Goal: Transaction & Acquisition: Purchase product/service

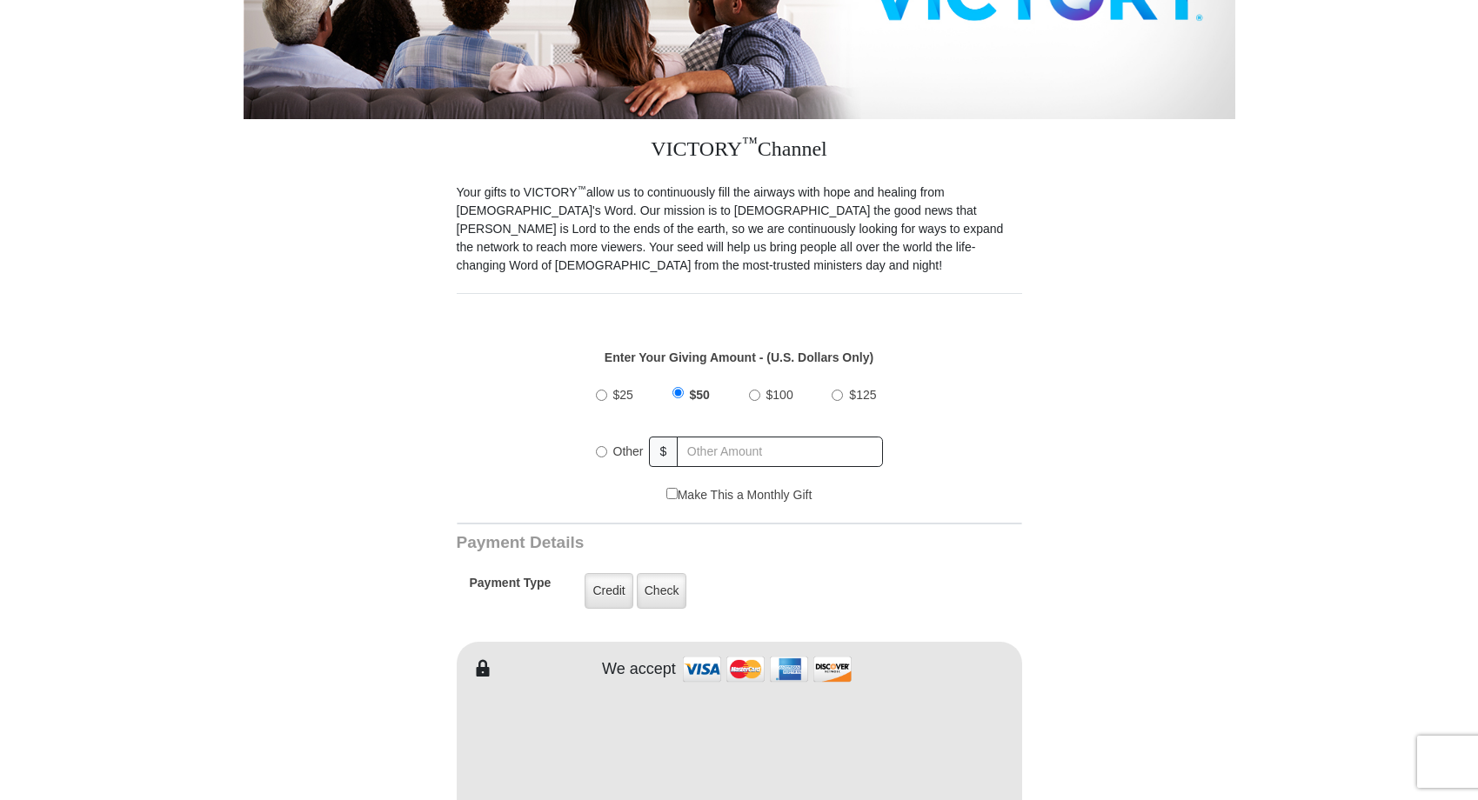
scroll to position [364, 0]
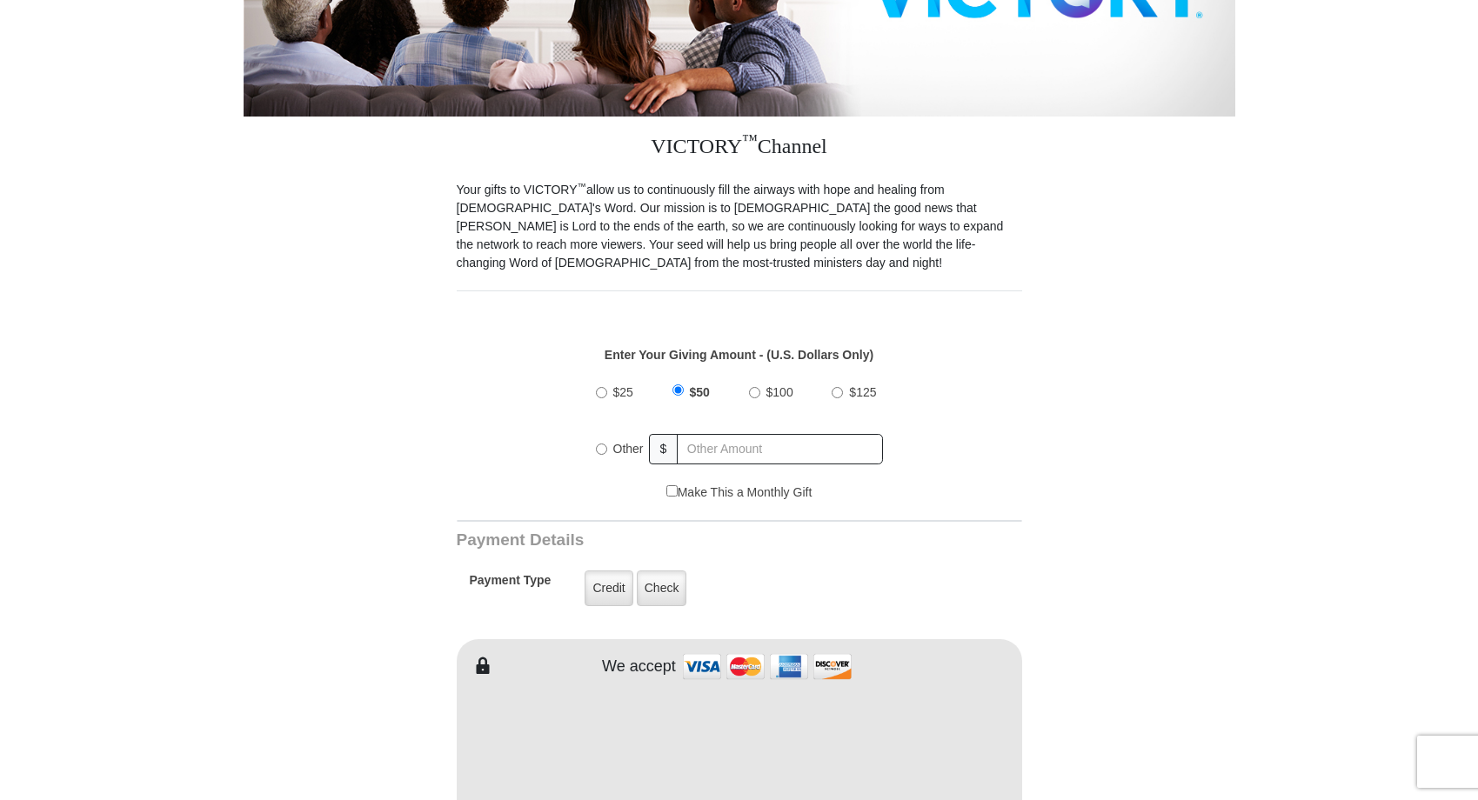
click at [603, 450] on input "Other" at bounding box center [601, 449] width 11 height 11
radio input "true"
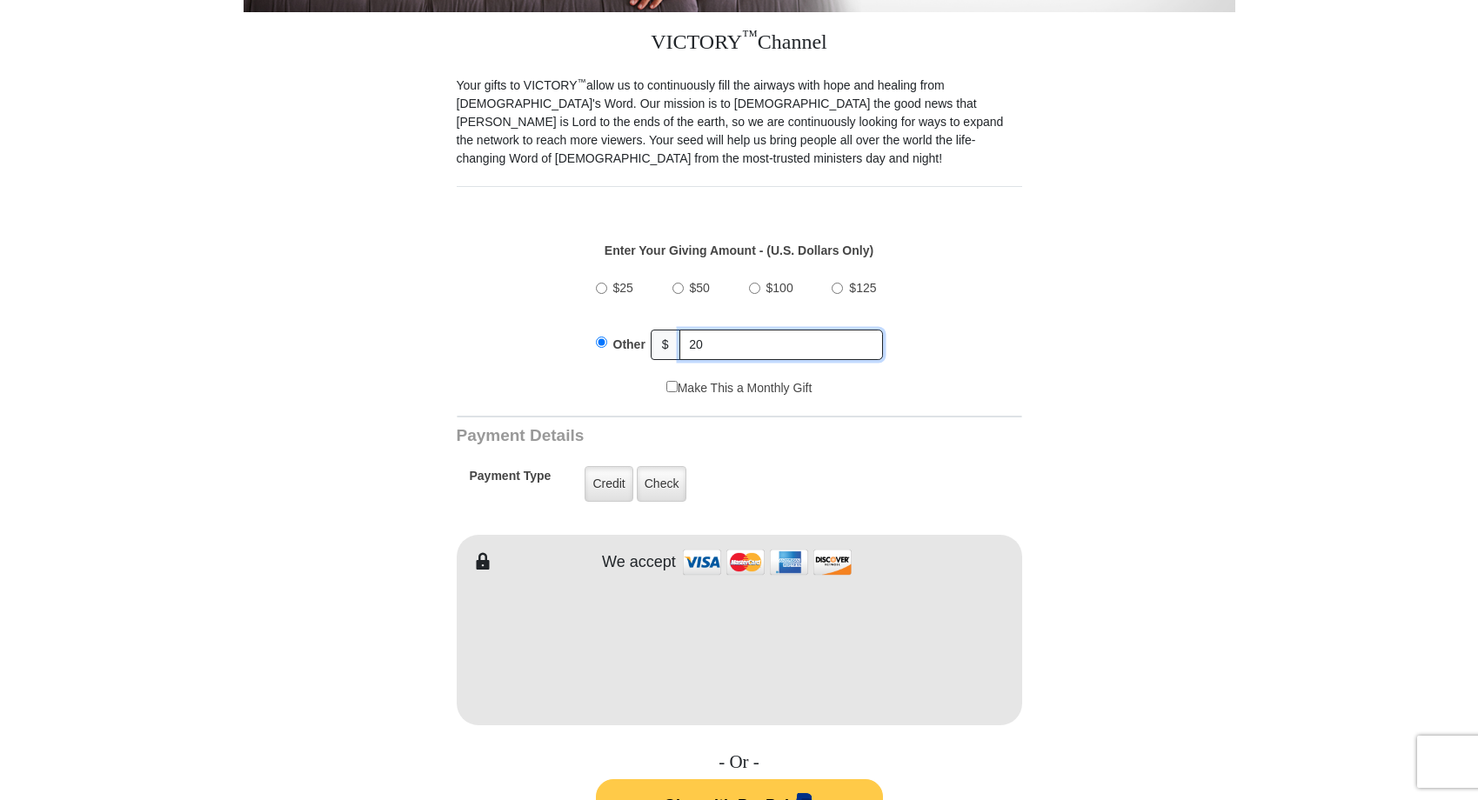
scroll to position [727, 0]
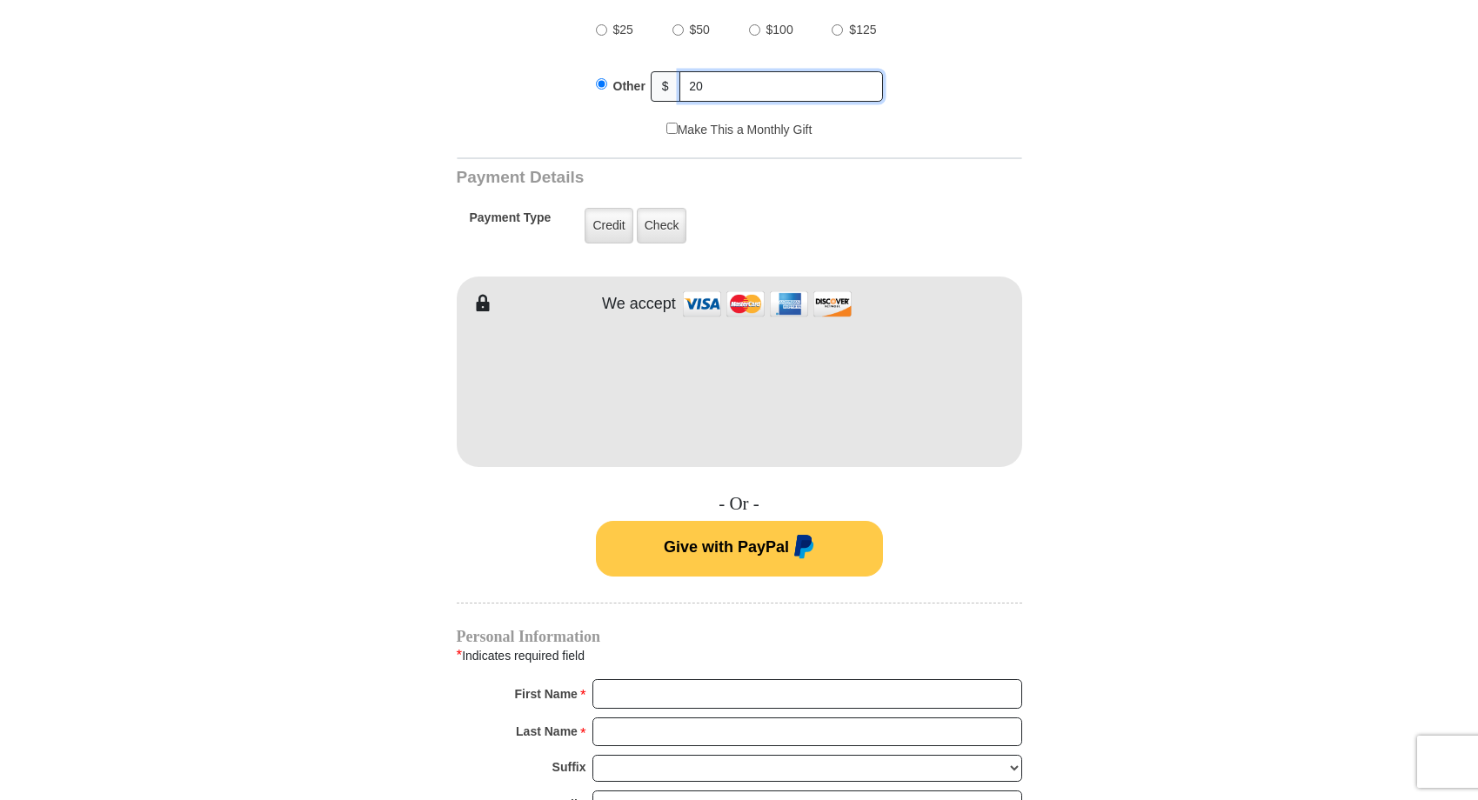
type input "20"
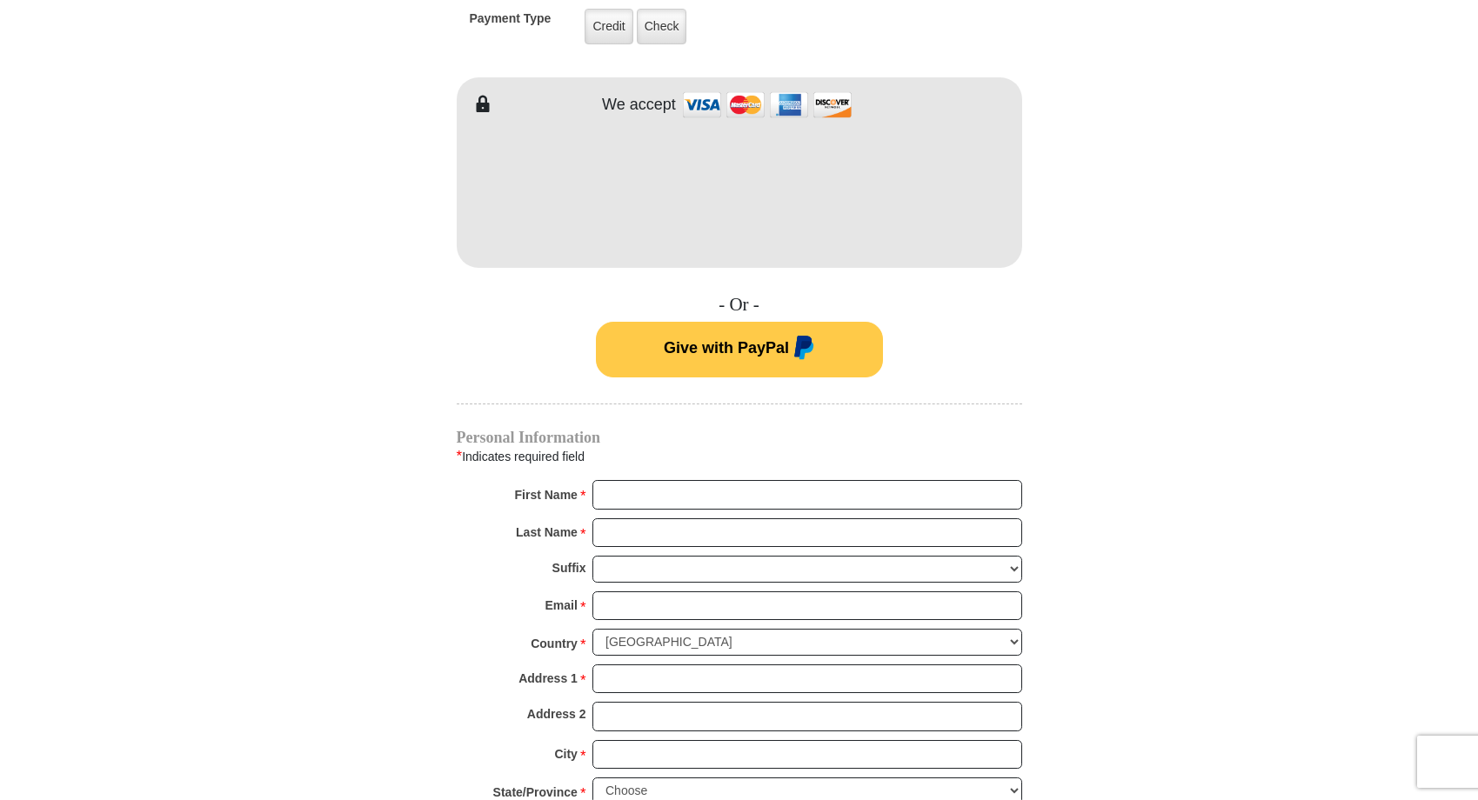
scroll to position [927, 0]
click at [738, 348] on button "Give with PayPal" at bounding box center [739, 349] width 287 height 56
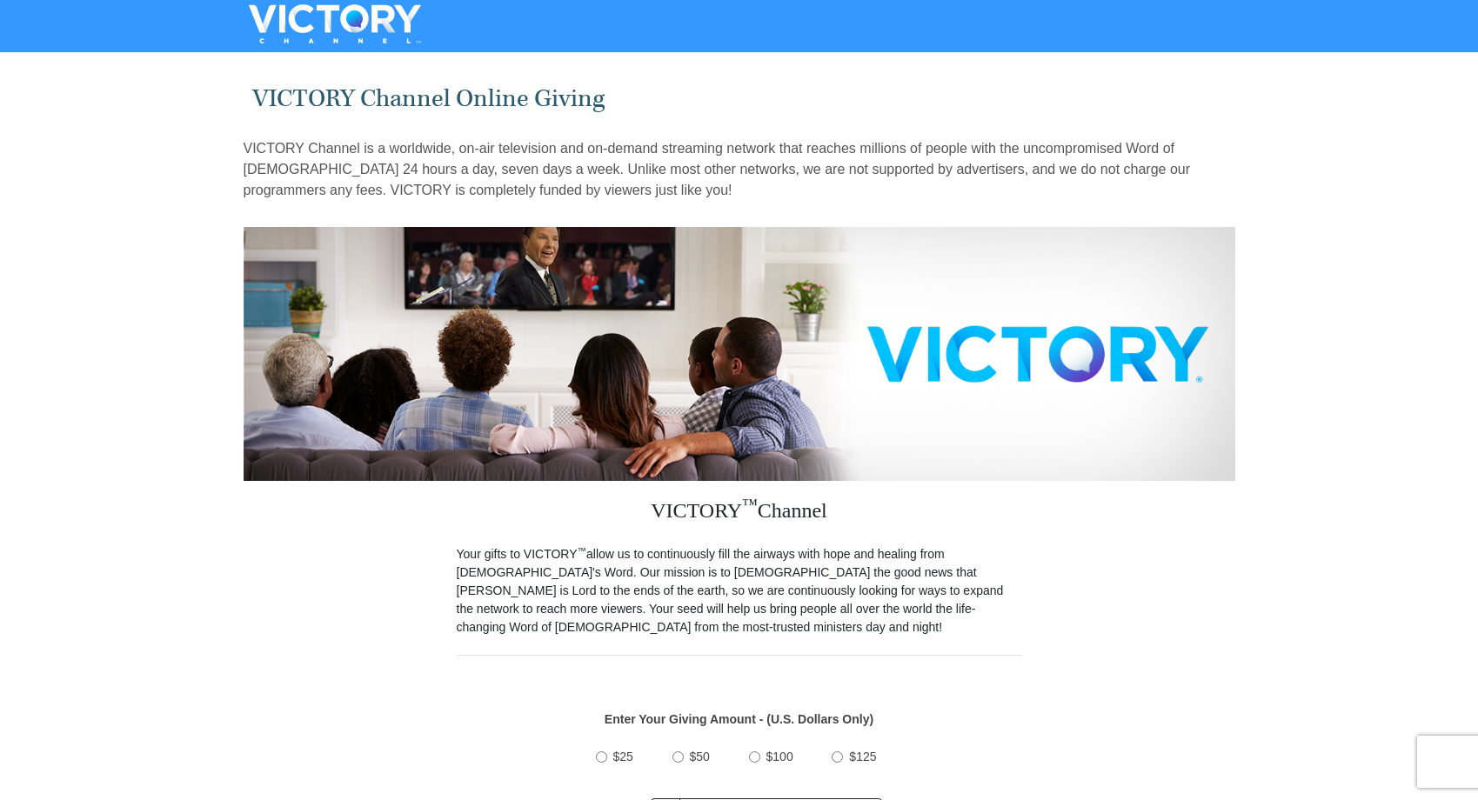
scroll to position [0, 0]
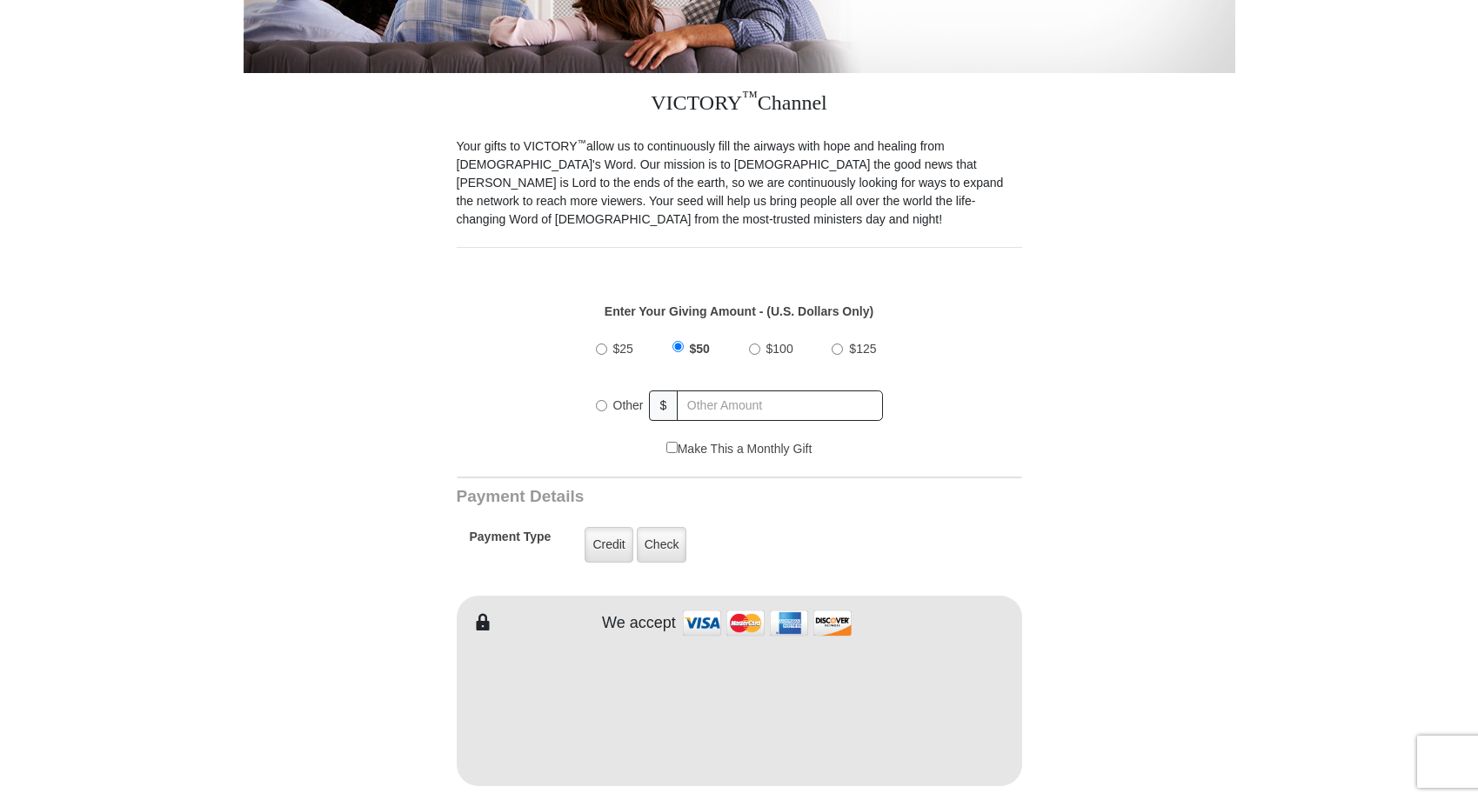
scroll to position [416, 0]
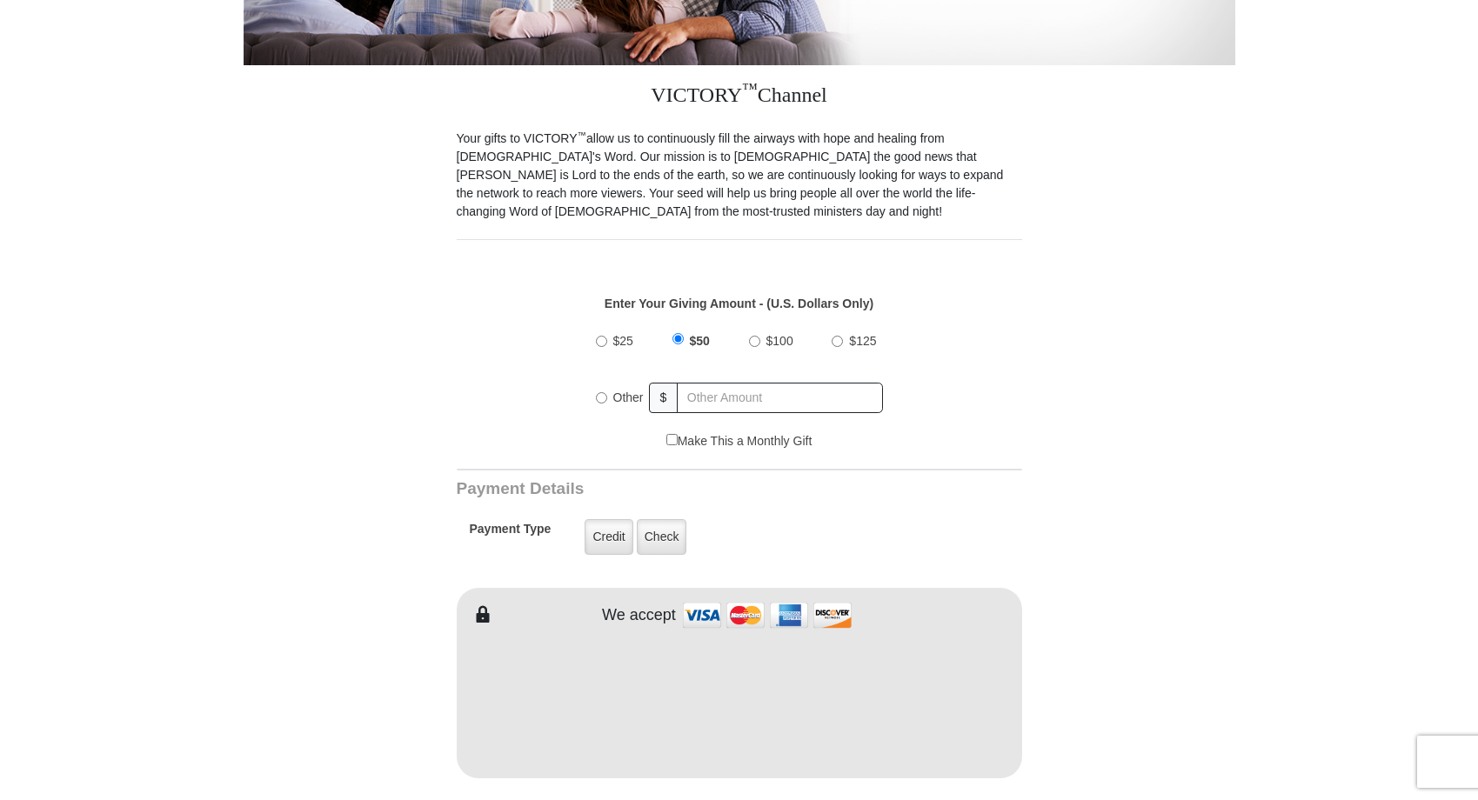
click at [600, 397] on input "Other" at bounding box center [601, 397] width 11 height 11
radio input "true"
type input "20"
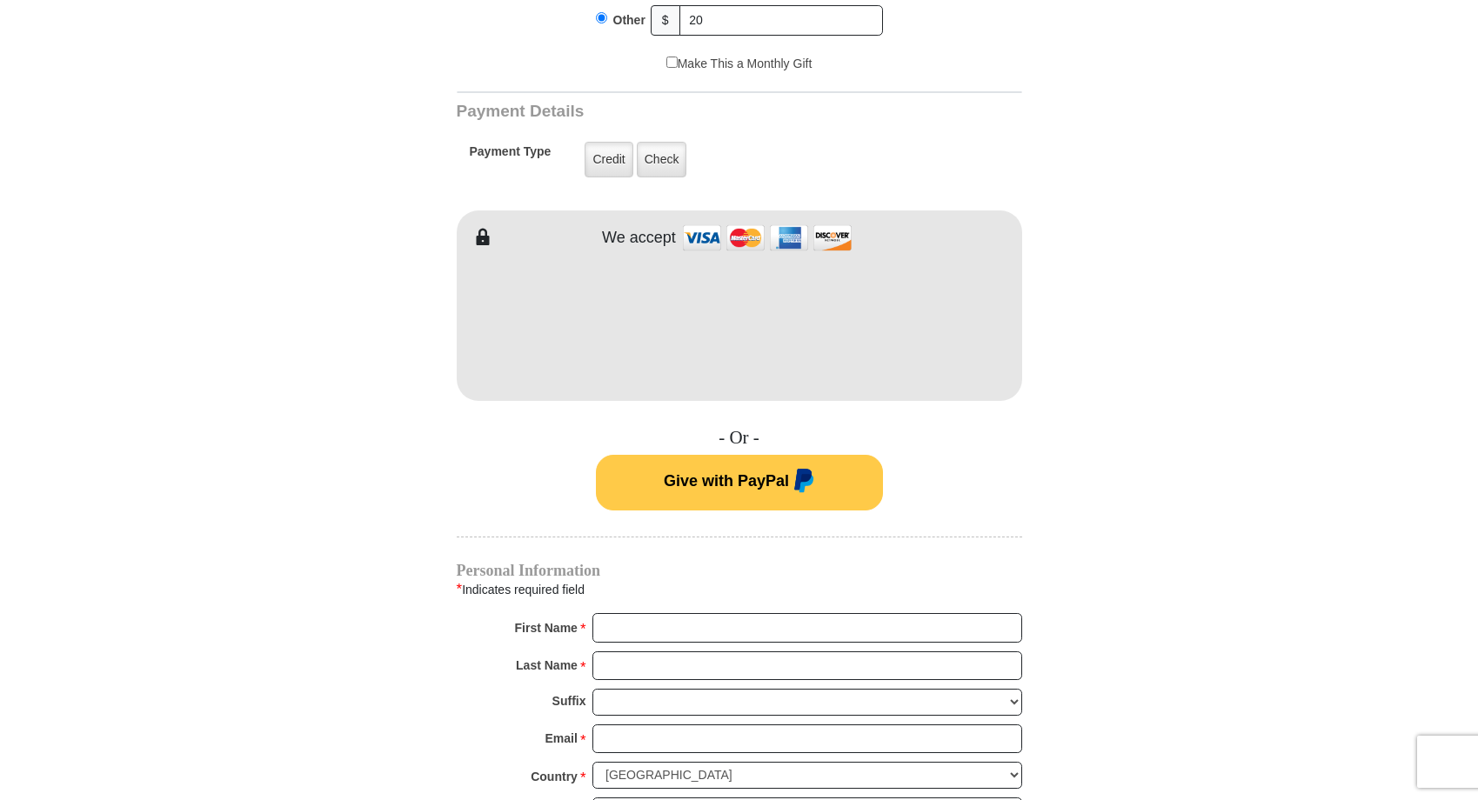
scroll to position [825, 0]
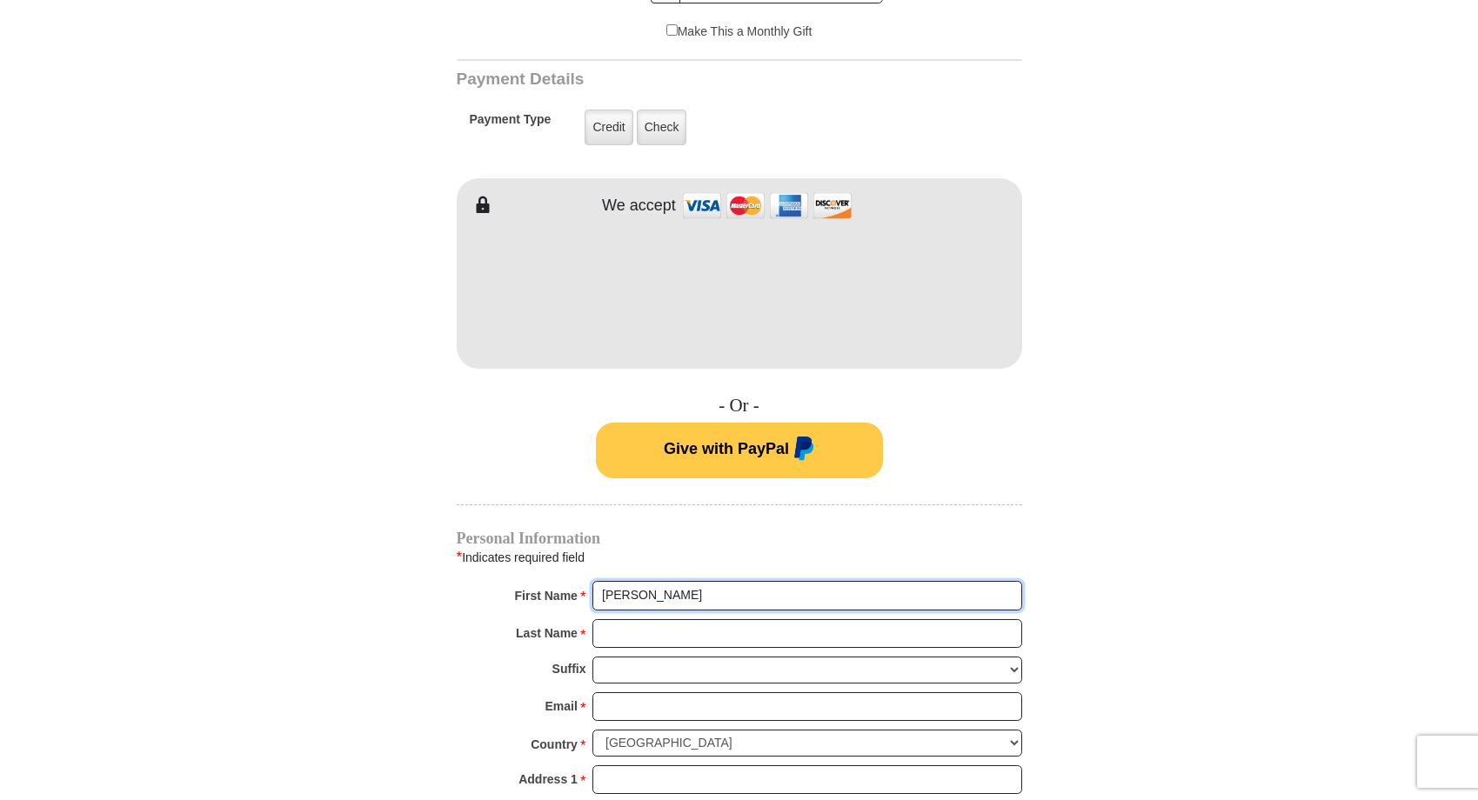
type input "Donna"
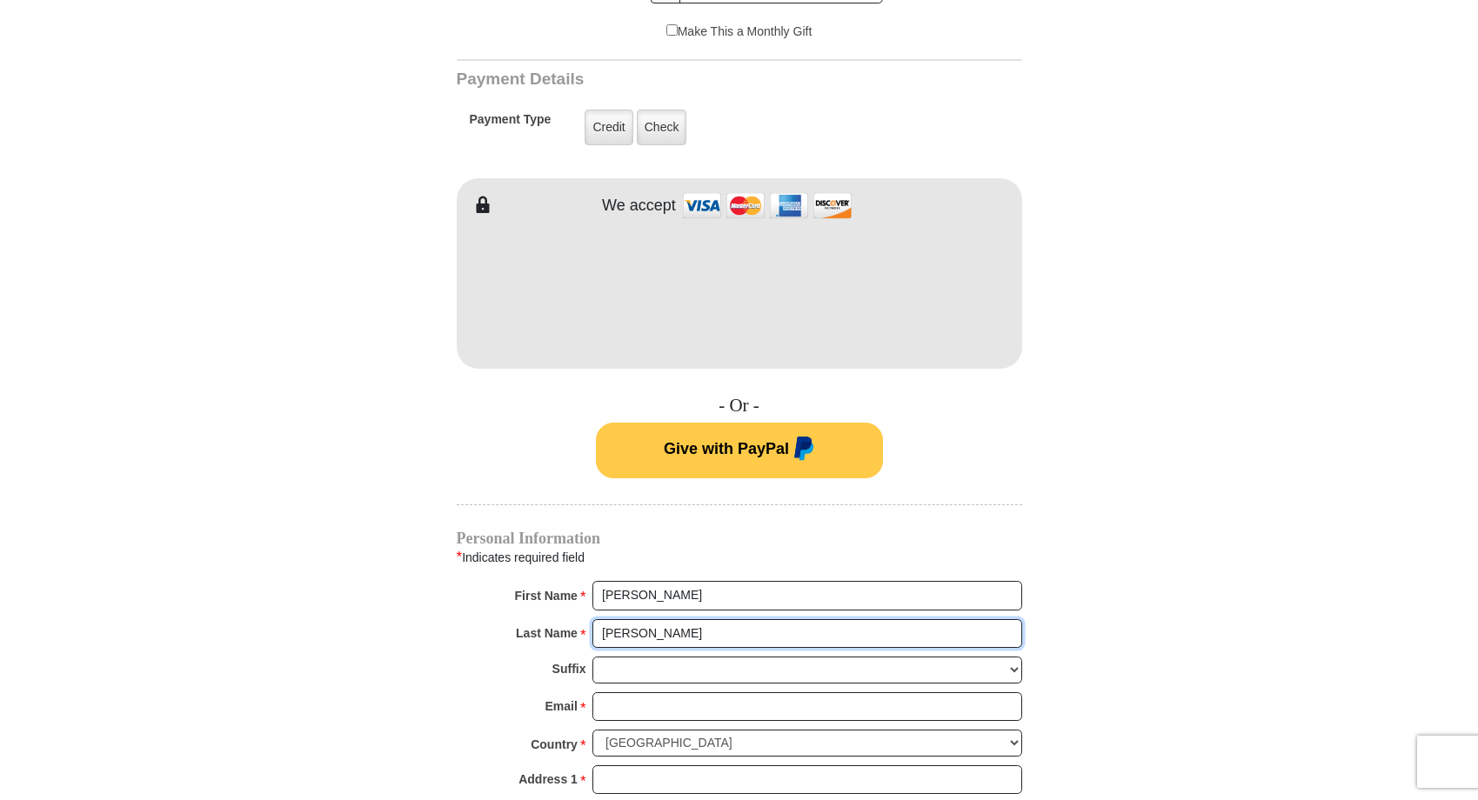
type input "John"
type input "DonnaJohnLady@outlook.com"
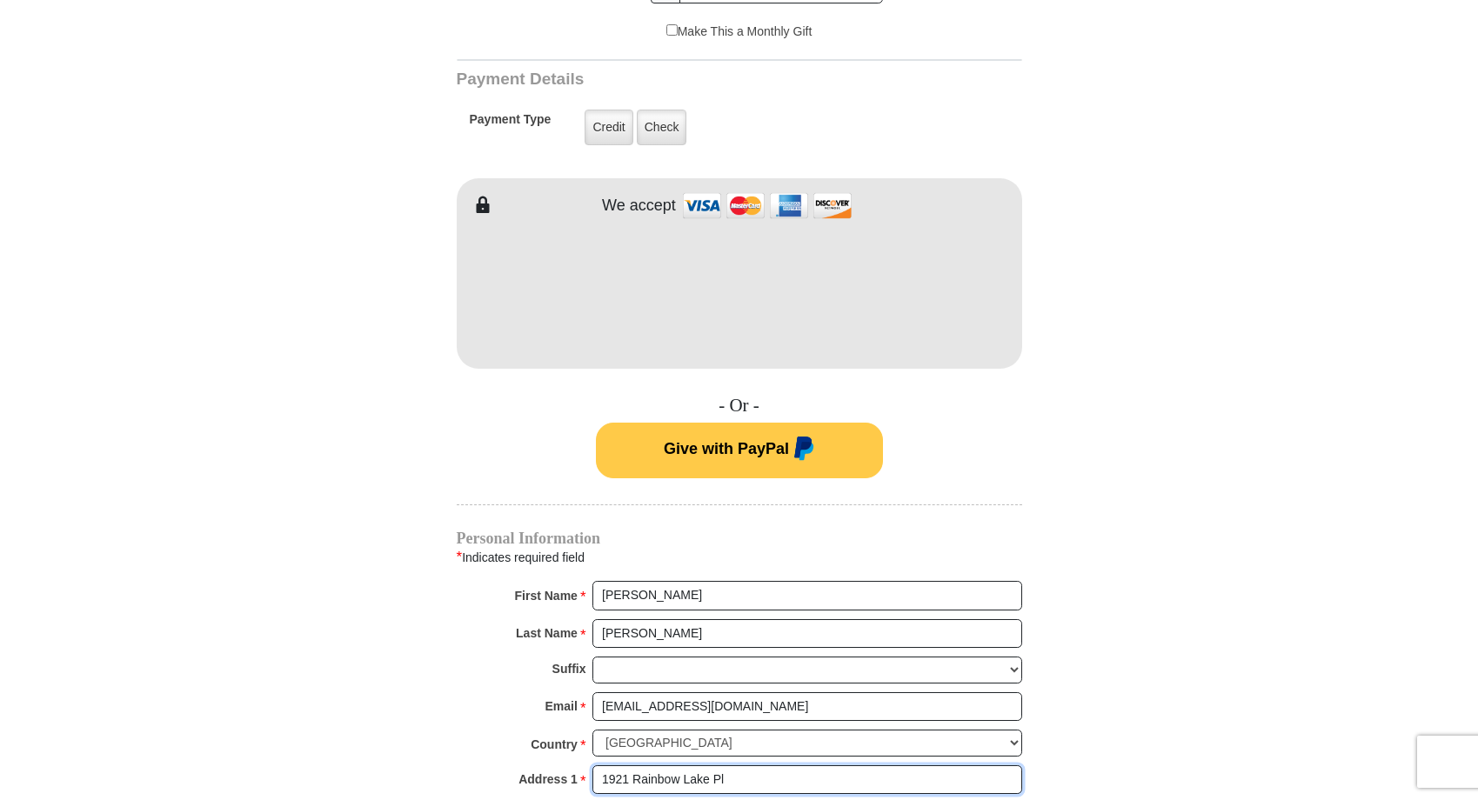
type input "1921 Rainbow Lake Pl"
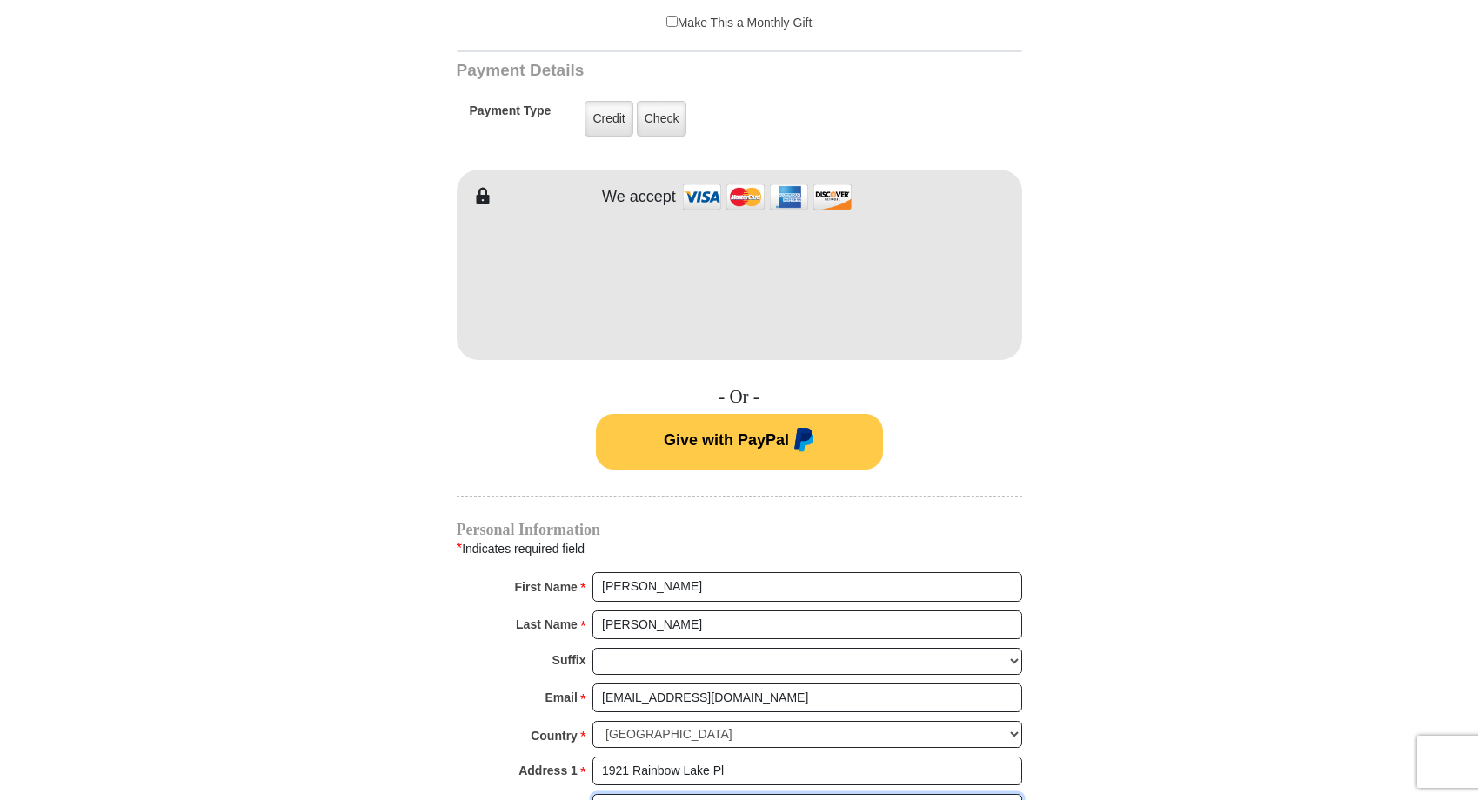
type input "Apt 22"
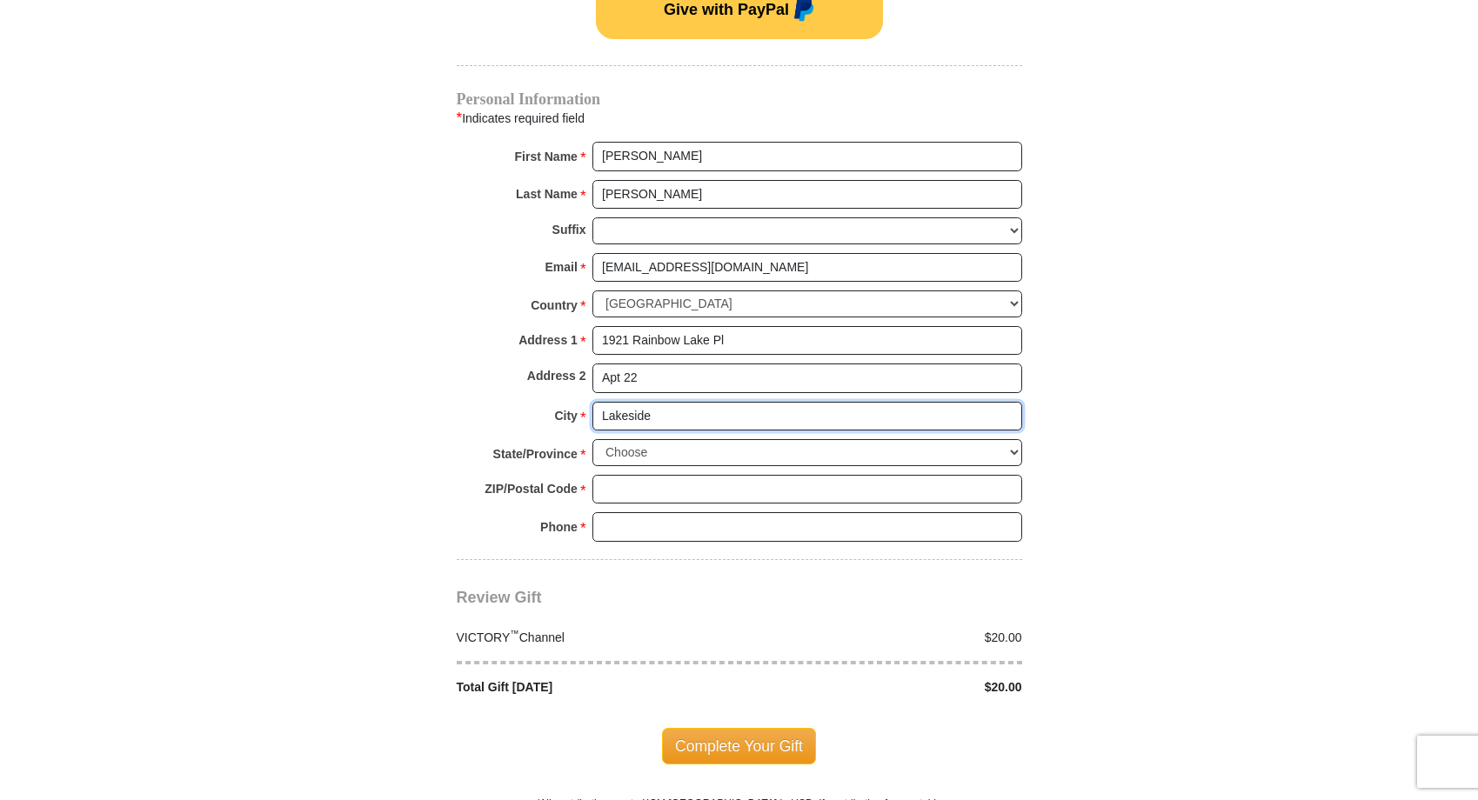
type input "Lakeside"
select select "AZ"
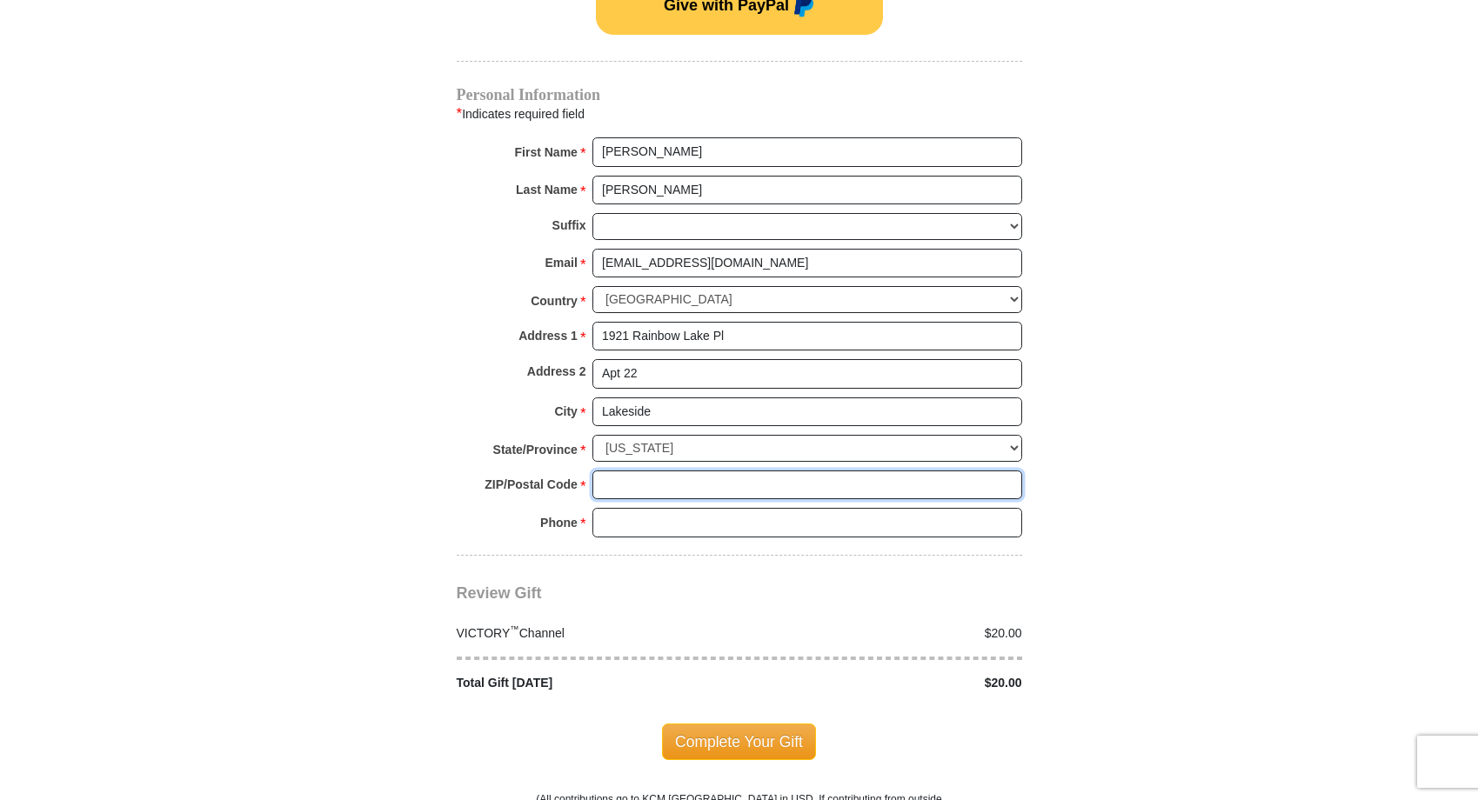
scroll to position [1270, 0]
type input "85929"
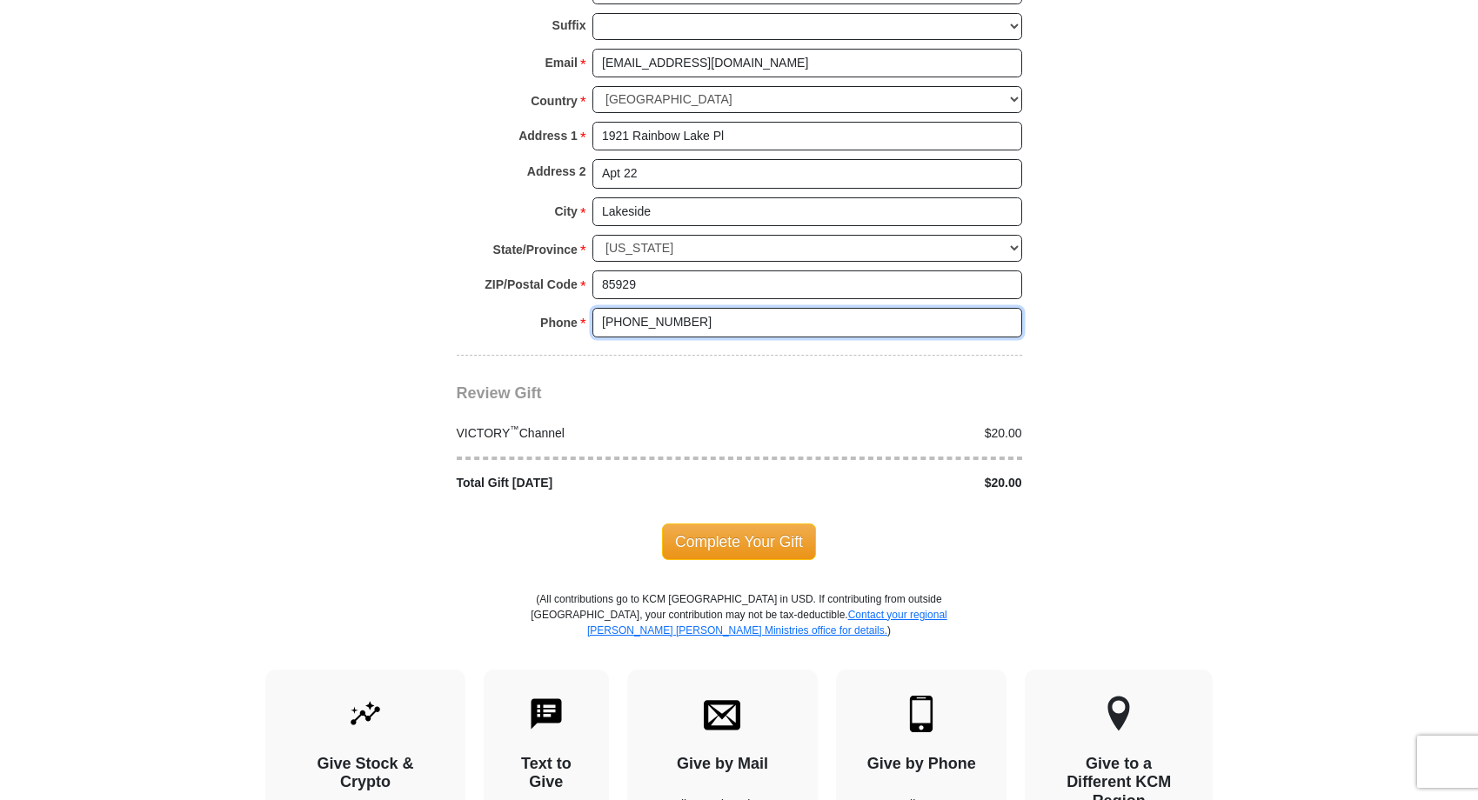
scroll to position [1490, 0]
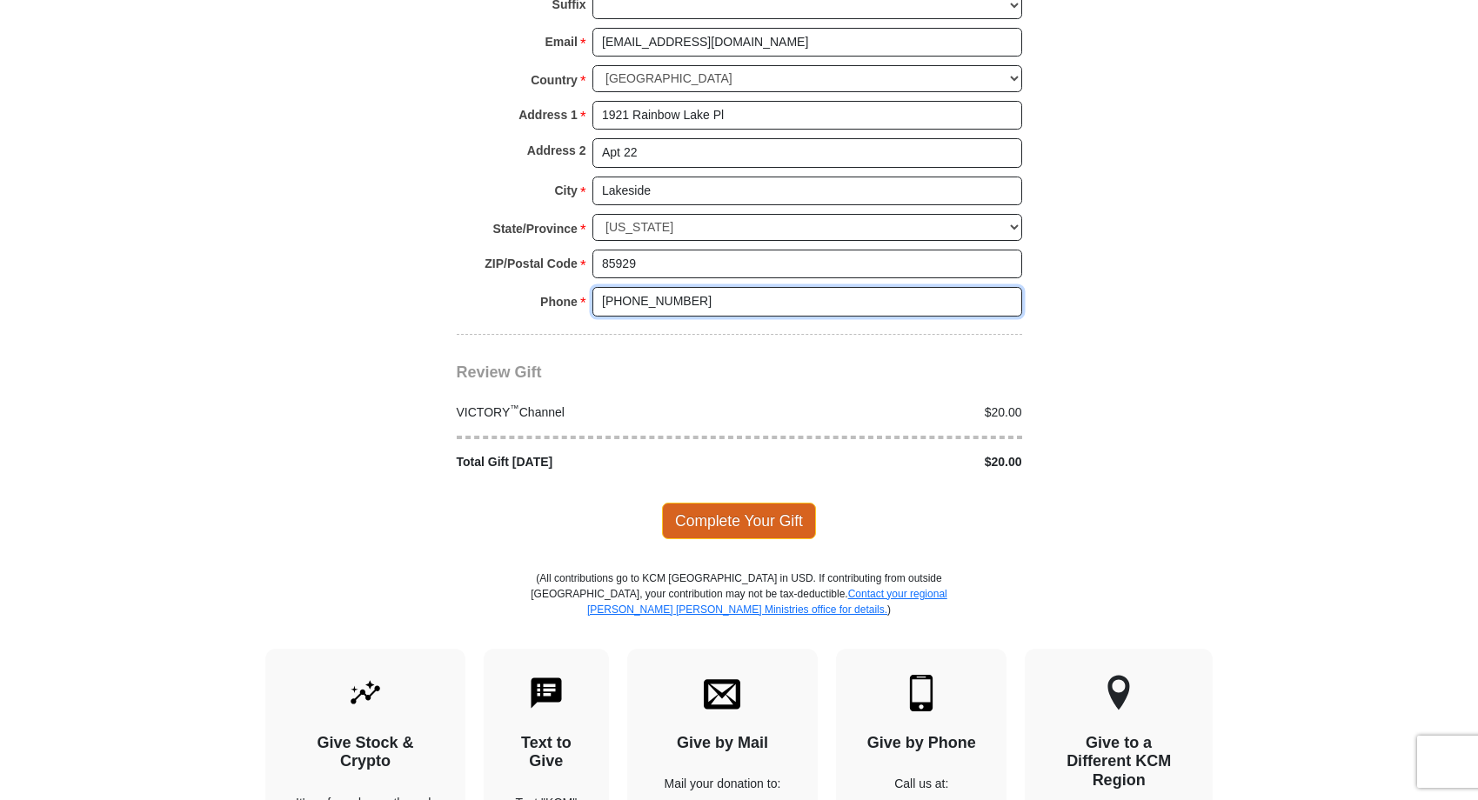
type input "480-298-0365"
click at [726, 503] on span "Complete Your Gift" at bounding box center [739, 521] width 154 height 37
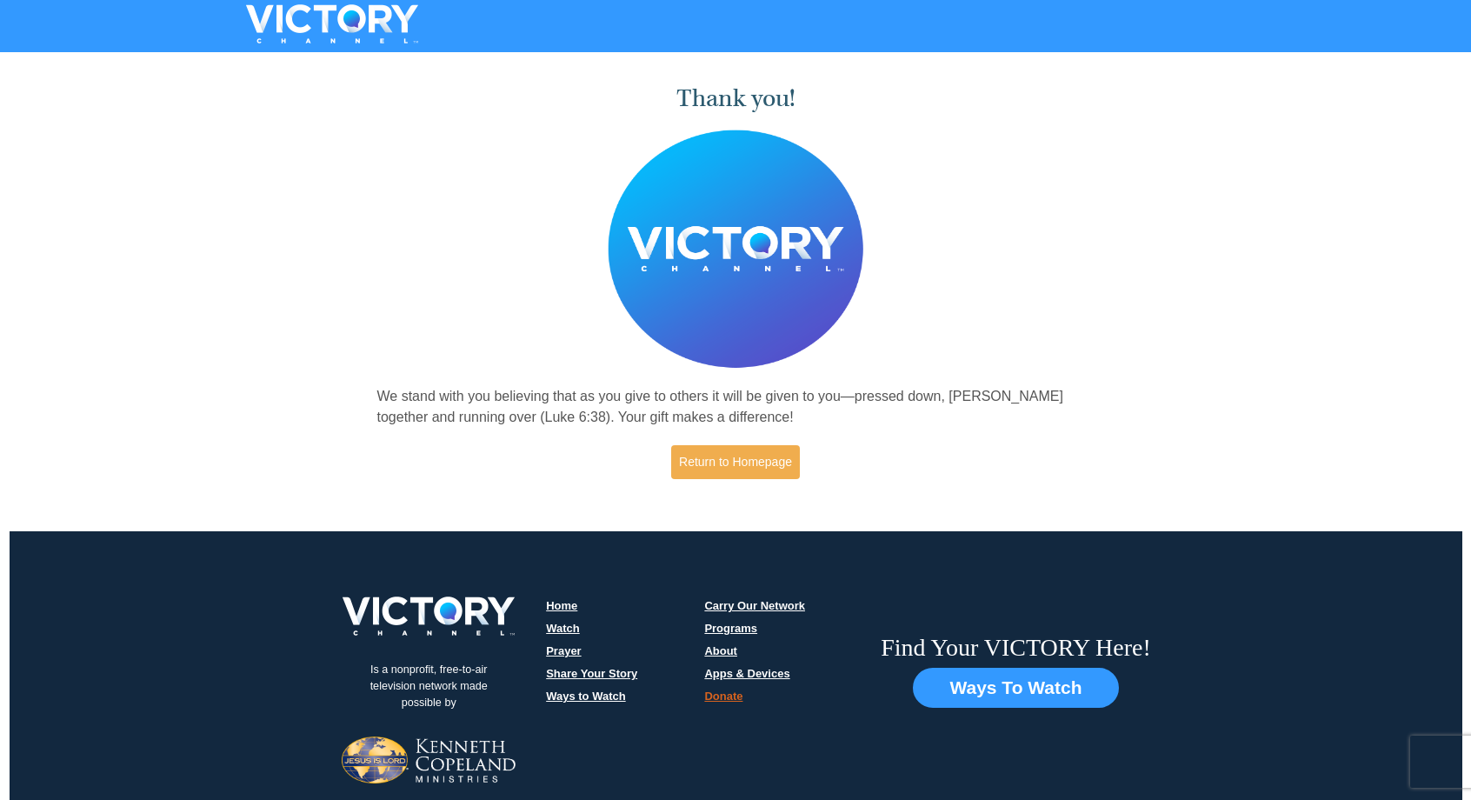
scroll to position [2, 0]
